Goal: Complete application form

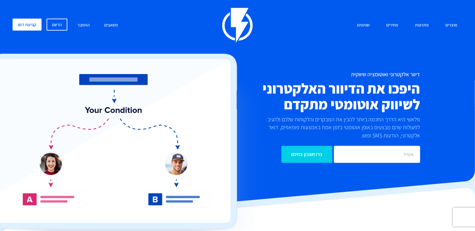
click at [412, 120] on p "פלאשי היא הדרך החכמה ביותר להבין את המבקרים והלקוחות שלכם ולהגיב לפעולות שהם מב…" at bounding box center [340, 127] width 159 height 24
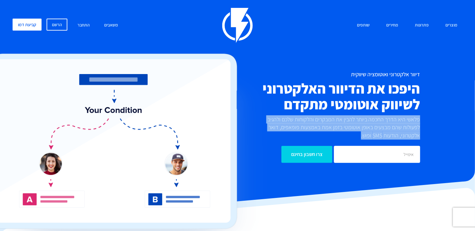
click at [412, 120] on p "פלאשי היא הדרך החכמה ביותר להבין את המבקרים והלקוחות שלכם ולהגיב לפעולות שהם מב…" at bounding box center [340, 127] width 159 height 24
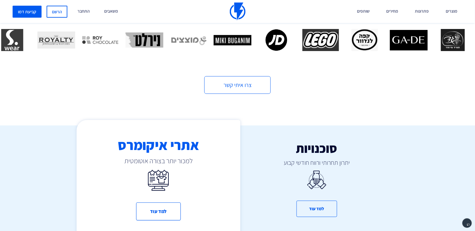
scroll to position [283, 0]
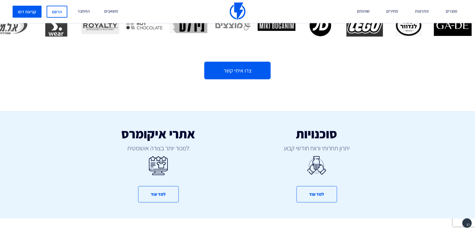
click at [257, 69] on link "צרו איתי קשר" at bounding box center [237, 71] width 66 height 18
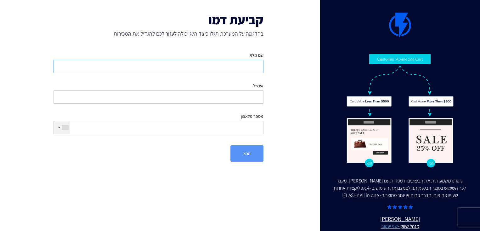
click at [256, 70] on input "שם מלא" at bounding box center [159, 66] width 210 height 13
type input "בן משיח"
type input "[EMAIL_ADDRESS][DOMAIN_NAME]"
type input "0544965772"
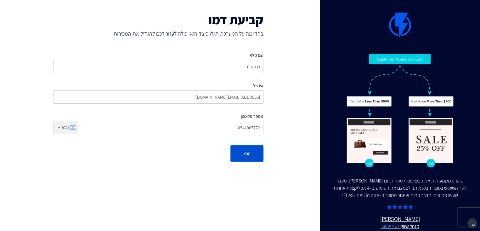
click at [248, 157] on button "הבא" at bounding box center [246, 153] width 33 height 16
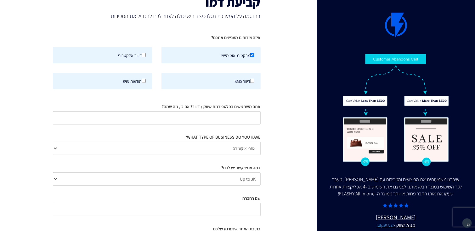
scroll to position [31, 0]
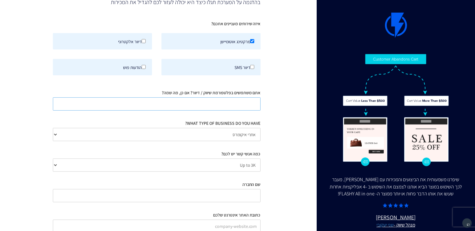
click at [240, 106] on input "אתם משתמשים בפלטפורמת שיווק / דיוור? אם כן, מה שמה?" at bounding box center [157, 103] width 208 height 13
click at [229, 131] on select "אתרי איקומרס Agency / Freelancer SaaS Other" at bounding box center [157, 134] width 208 height 13
click at [232, 162] on select "Up to 3K 3K-10K 10K-25K 25K-50K 50K-100K 100K-250K 250K-500K 500K-1M 1M+" at bounding box center [157, 164] width 208 height 13
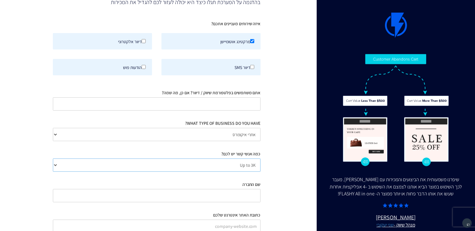
click at [233, 162] on select "Up to 3K 3K-10K 10K-25K 25K-50K 50K-100K 100K-250K 250K-500K 500K-1M 1M+" at bounding box center [157, 164] width 208 height 13
click at [53, 158] on select "Up to 3K 3K-10K 10K-25K 25K-50K 50K-100K 100K-250K 250K-500K 500K-1M 1M+" at bounding box center [157, 164] width 208 height 13
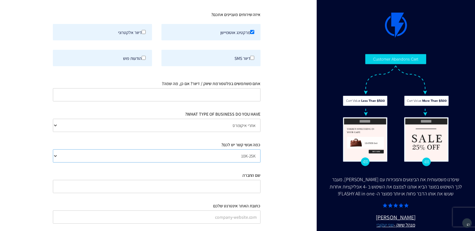
scroll to position [72, 0]
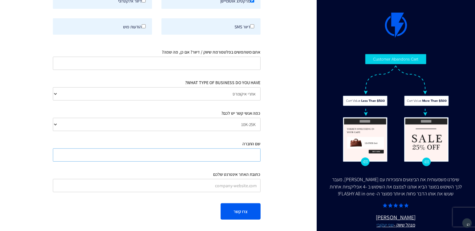
click at [228, 155] on input "שם החברה" at bounding box center [157, 154] width 208 height 13
click at [238, 125] on select "Up to 3K 3K-10K 10K-25K 25K-50K 50K-100K 100K-250K 250K-500K 500K-1M 1M+" at bounding box center [157, 124] width 208 height 13
select select "number:10000"
click at [53, 118] on select "Up to 3K 3K-10K 10K-25K 25K-50K 50K-100K 100K-250K 250K-500K 500K-1M 1M+" at bounding box center [157, 124] width 208 height 13
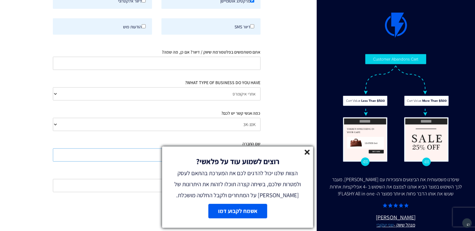
click at [234, 148] on body "מוצרים שיווק אוטומטי הפכו את השיווק לאוטומטי דיוור אלקטרוני שלחו את המסר הנכון …" at bounding box center [237, 80] width 475 height 304
click at [308, 154] on line at bounding box center [307, 152] width 4 height 4
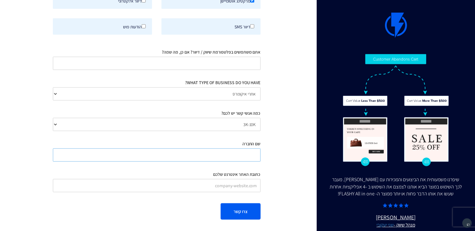
click at [249, 156] on input "שם החברה" at bounding box center [157, 154] width 208 height 13
type input "משיח ציוד טכני בע"מ"
drag, startPoint x: 236, startPoint y: 47, endPoint x: 232, endPoint y: 54, distance: 8.2
click at [234, 49] on div "אתם משתמשים בפלטפורמת שיווק / דיוור? אם כן, מה שמה?" at bounding box center [157, 57] width 208 height 26
click at [230, 57] on input "אתם משתמשים בפלטפורמת שיווק / דיוור? אם כן, מה שמה?" at bounding box center [157, 63] width 208 height 13
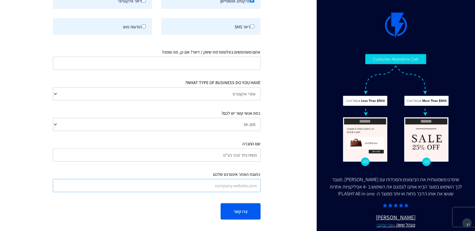
click at [227, 181] on input "כתובת האתר אינטרנט שלכם" at bounding box center [157, 185] width 208 height 13
paste input "[URL][DOMAIN_NAME]"
type input "[URL][DOMAIN_NAME]"
click at [239, 210] on button "צרו קשר" at bounding box center [241, 211] width 40 height 16
